Goal: Task Accomplishment & Management: Use online tool/utility

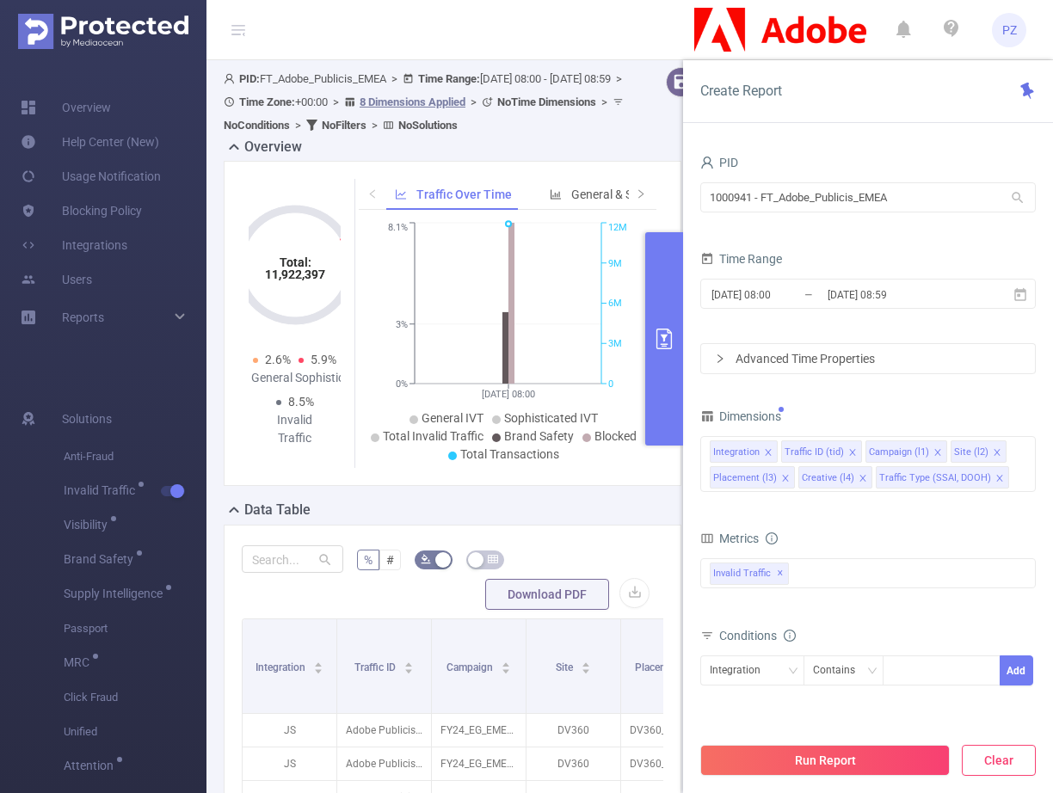
click at [990, 759] on button "Clear" at bounding box center [999, 760] width 74 height 31
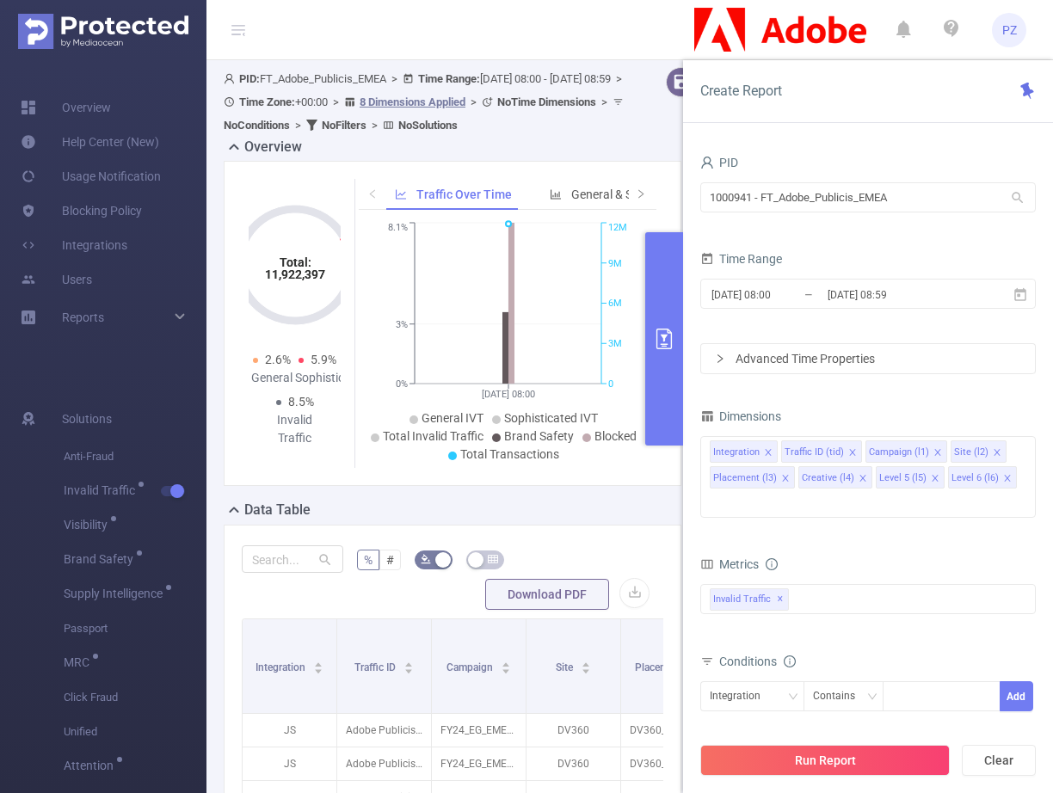
click at [888, 552] on div "Metrics" at bounding box center [867, 566] width 335 height 28
click at [869, 584] on div "Invalid Traffic ✕ Anti-Fraud Invalid Traffic Visibility Brand Safety Supply Int…" at bounding box center [867, 599] width 335 height 30
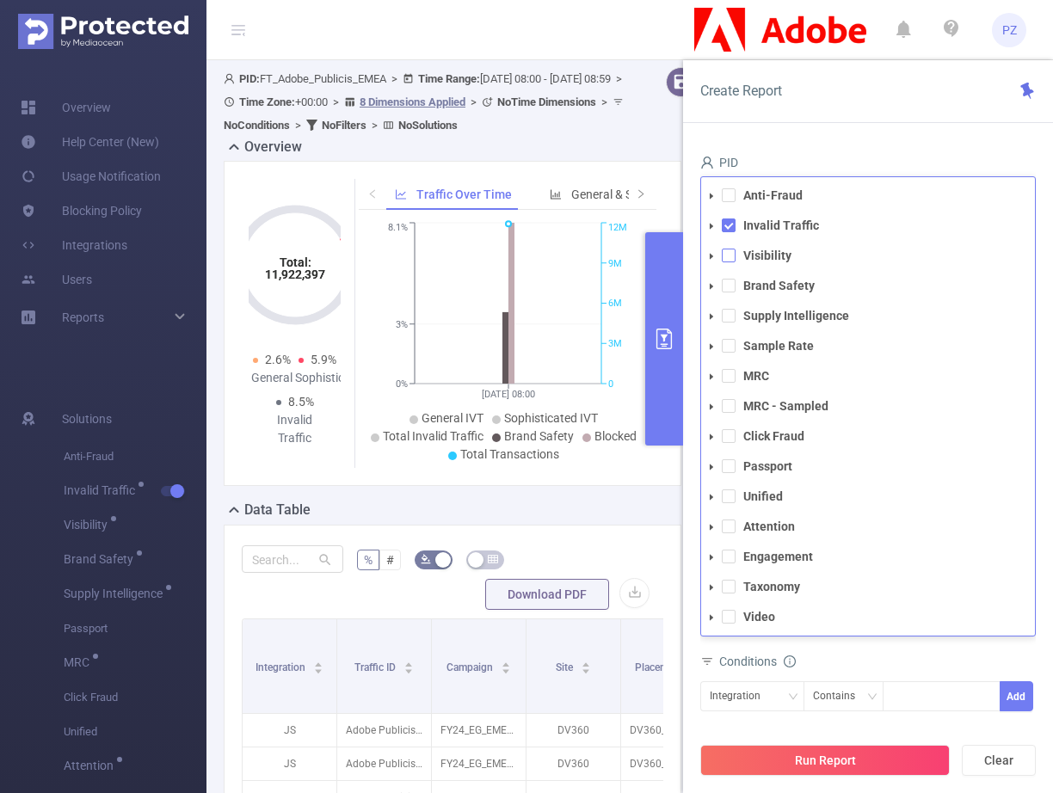
click at [728, 249] on span at bounding box center [729, 256] width 14 height 14
click at [730, 279] on span at bounding box center [729, 286] width 14 height 14
click at [894, 649] on div "Conditions" at bounding box center [867, 663] width 335 height 28
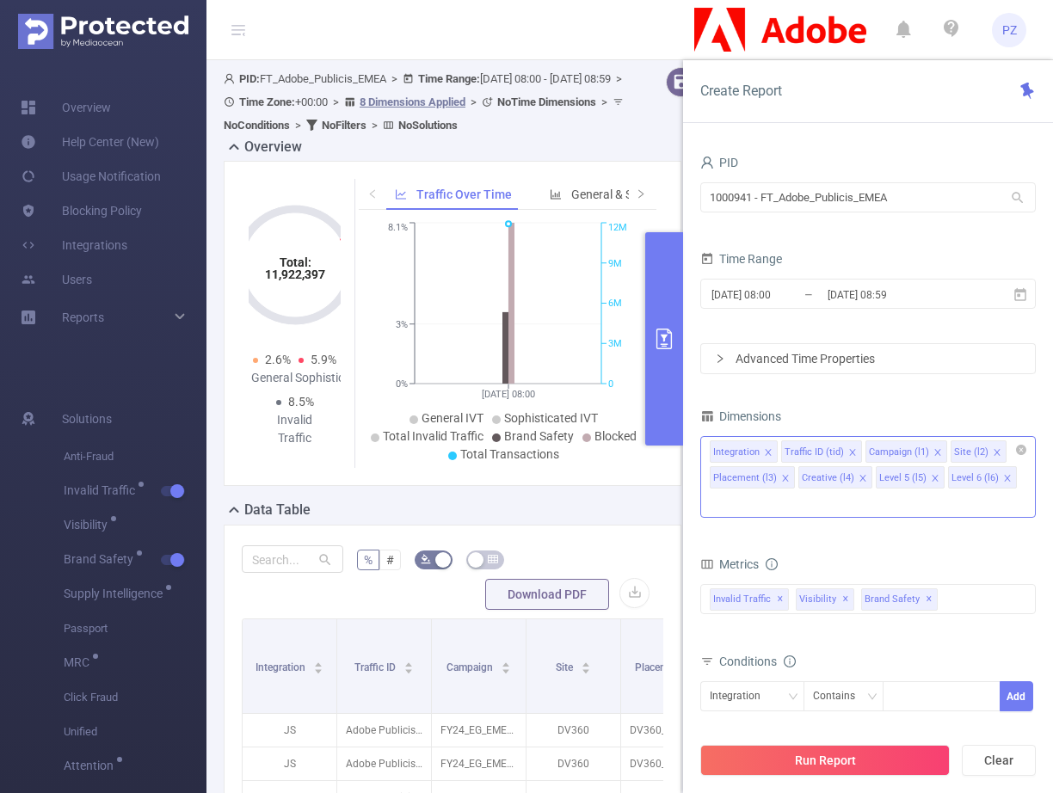
click at [1003, 476] on icon "icon: close" at bounding box center [1007, 478] width 9 height 9
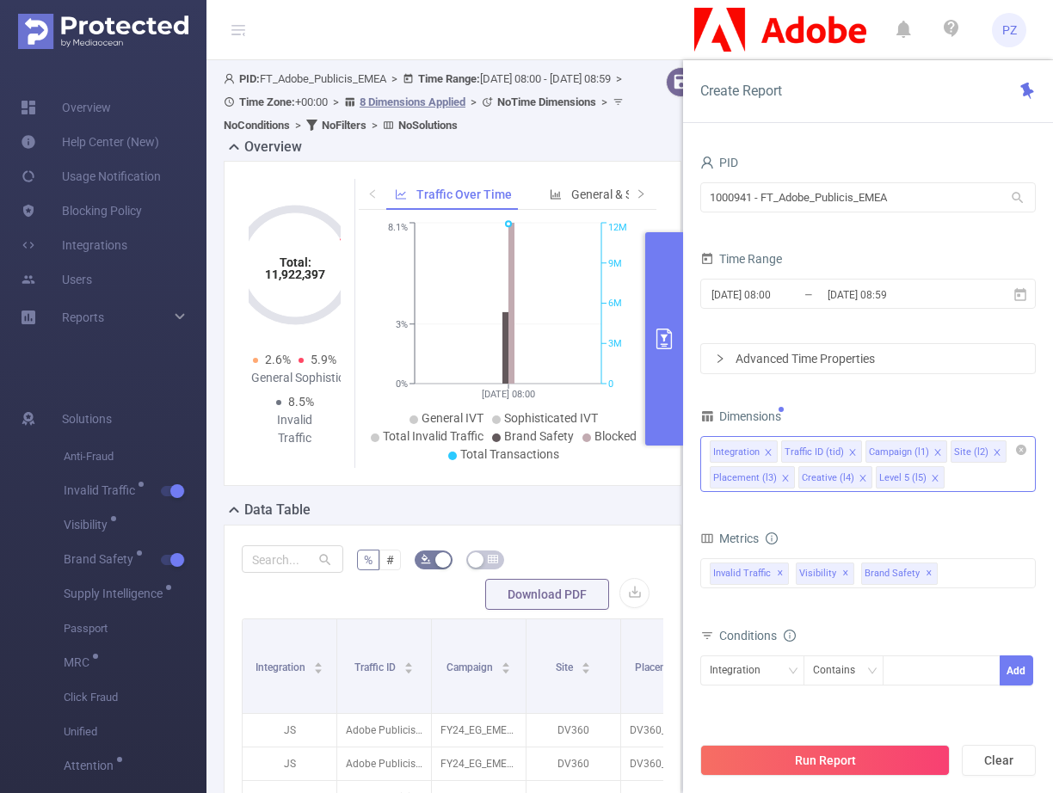
click at [931, 472] on span at bounding box center [935, 478] width 9 height 19
click at [949, 581] on div "Invalid Traffic ✕ Anti-Fraud Invalid Traffic Visibility Brand Safety Supply Int…" at bounding box center [867, 573] width 335 height 30
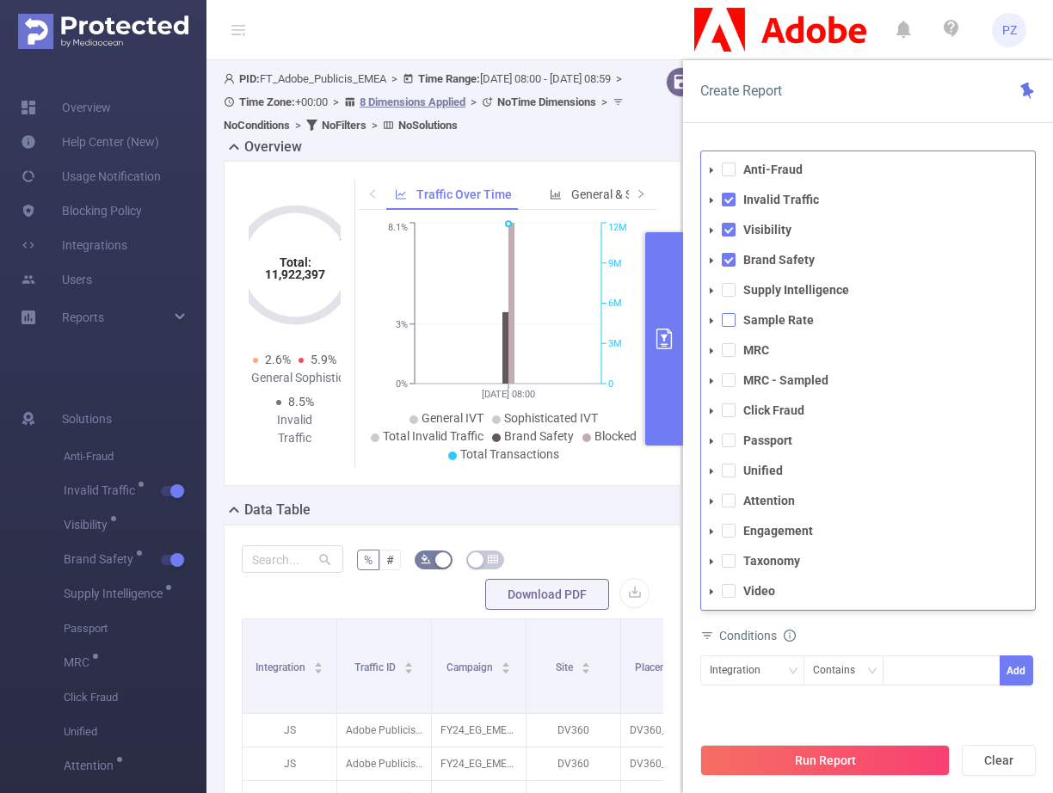
click at [728, 313] on span at bounding box center [729, 320] width 14 height 14
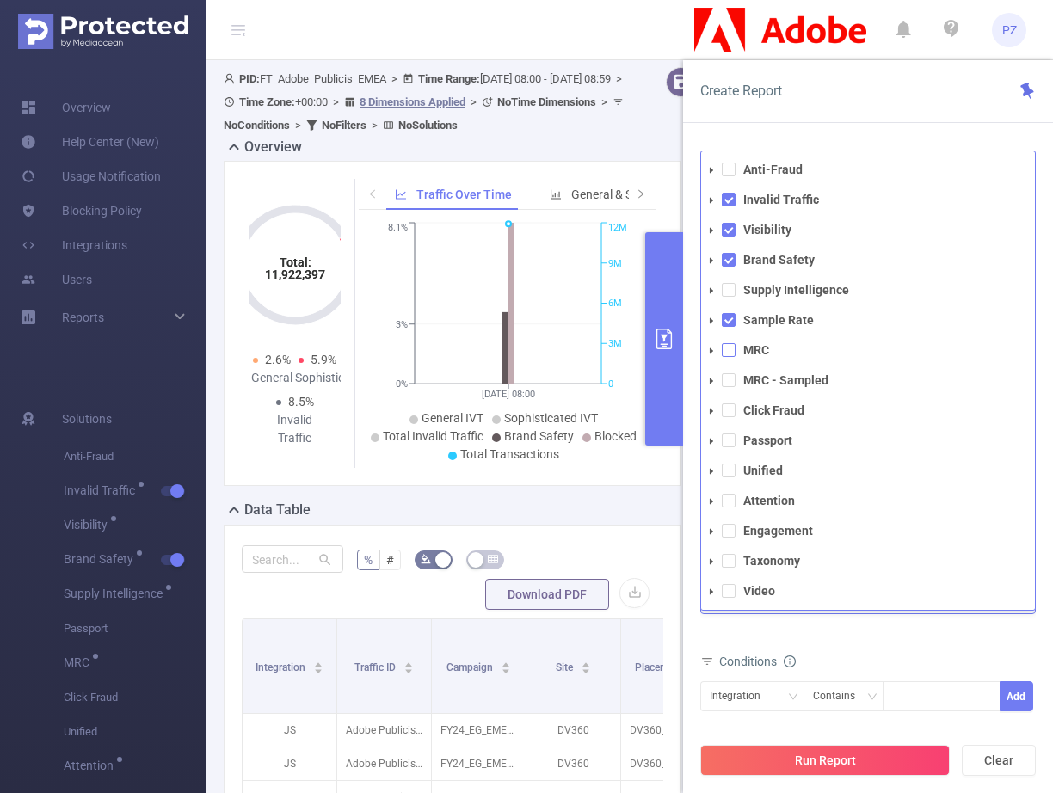
click at [728, 354] on span at bounding box center [729, 350] width 14 height 14
click at [726, 383] on span at bounding box center [729, 380] width 14 height 14
click at [875, 642] on div "Metrics total Total General IVT Data Centers Disclosed Bots Known Crawlers Irre…" at bounding box center [867, 587] width 335 height 122
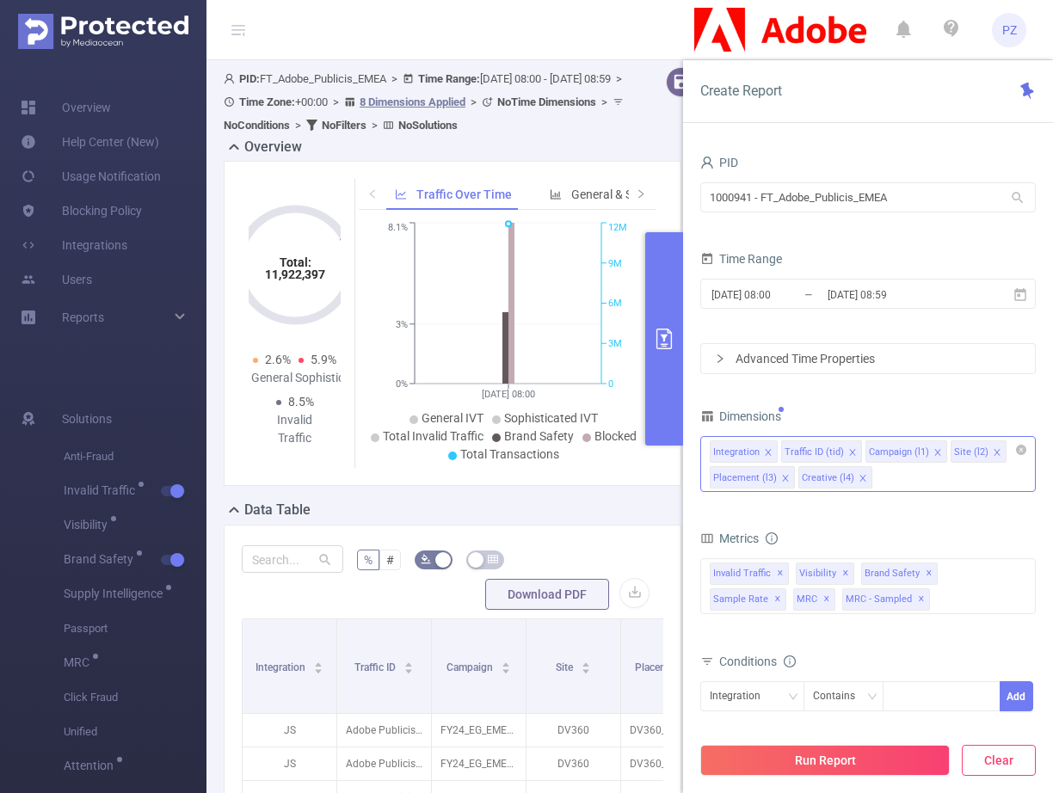
click at [992, 758] on button "Clear" at bounding box center [999, 760] width 74 height 31
